Goal: Task Accomplishment & Management: Manage account settings

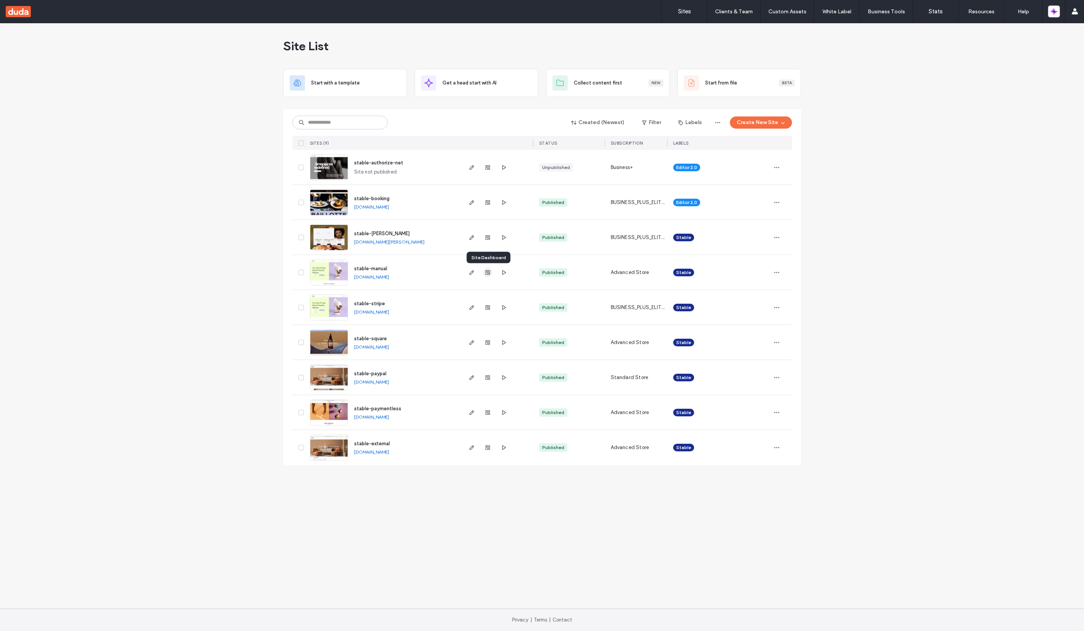
click at [486, 273] on icon "button" at bounding box center [488, 273] width 6 height 6
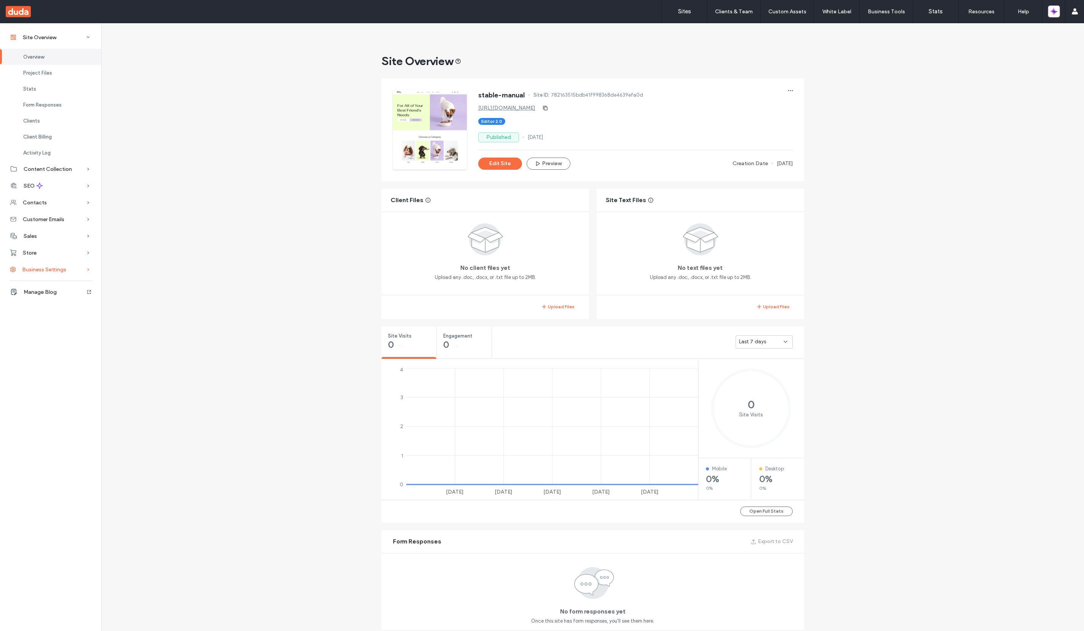
click at [54, 269] on span "Business Settings" at bounding box center [44, 270] width 44 height 6
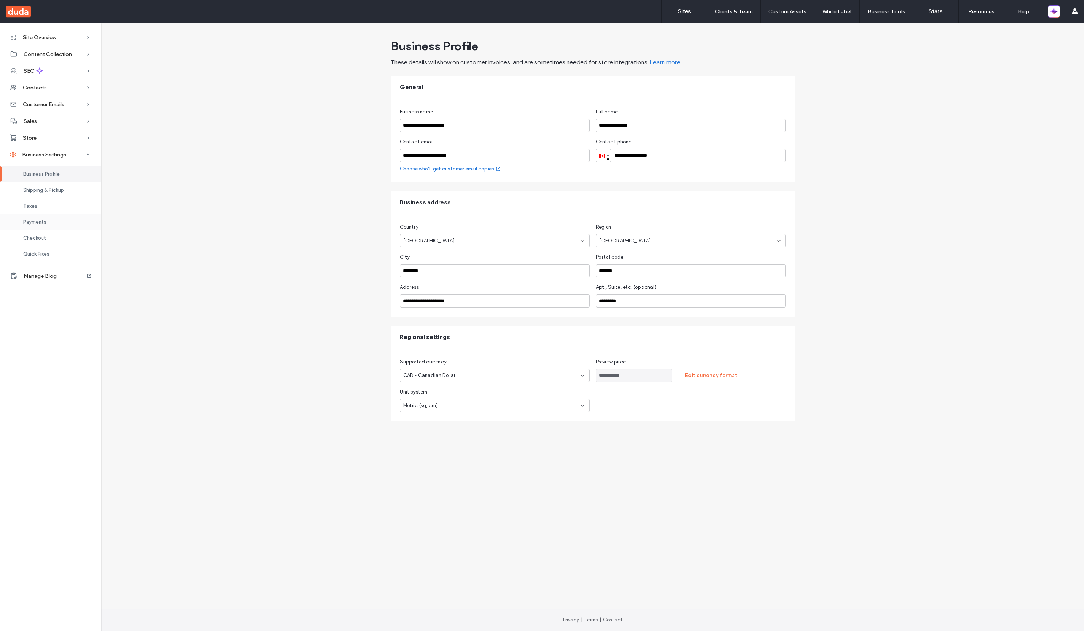
click at [58, 221] on div "Payments" at bounding box center [50, 222] width 101 height 16
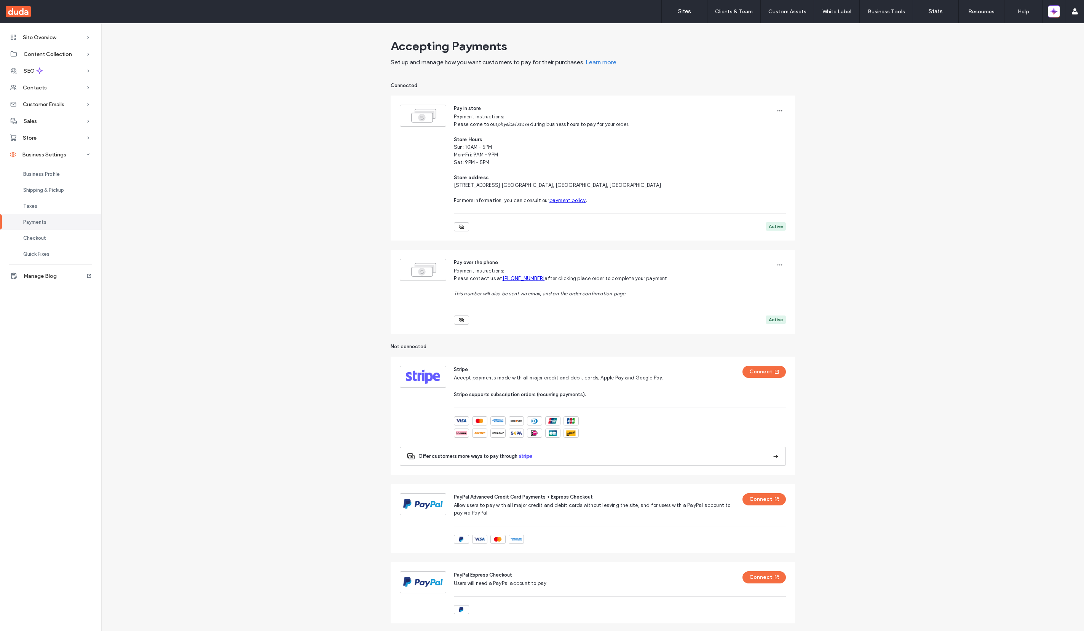
click at [853, 294] on div "Accepting Payments Set up and manage how you want customers to pay for their pu…" at bounding box center [592, 496] width 983 height 923
click at [292, 419] on div "Accepting Payments Set up and manage how you want customers to pay for their pu…" at bounding box center [592, 496] width 983 height 923
